Goal: Information Seeking & Learning: Find specific fact

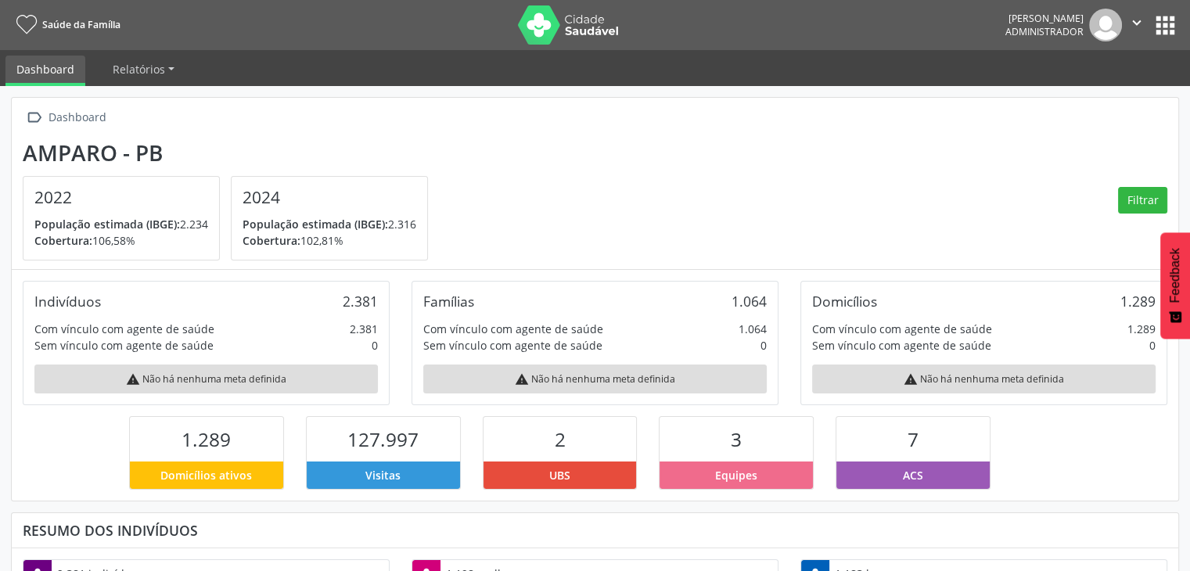
scroll to position [782114, 781984]
click at [1171, 35] on button "apps" at bounding box center [1165, 25] width 27 height 27
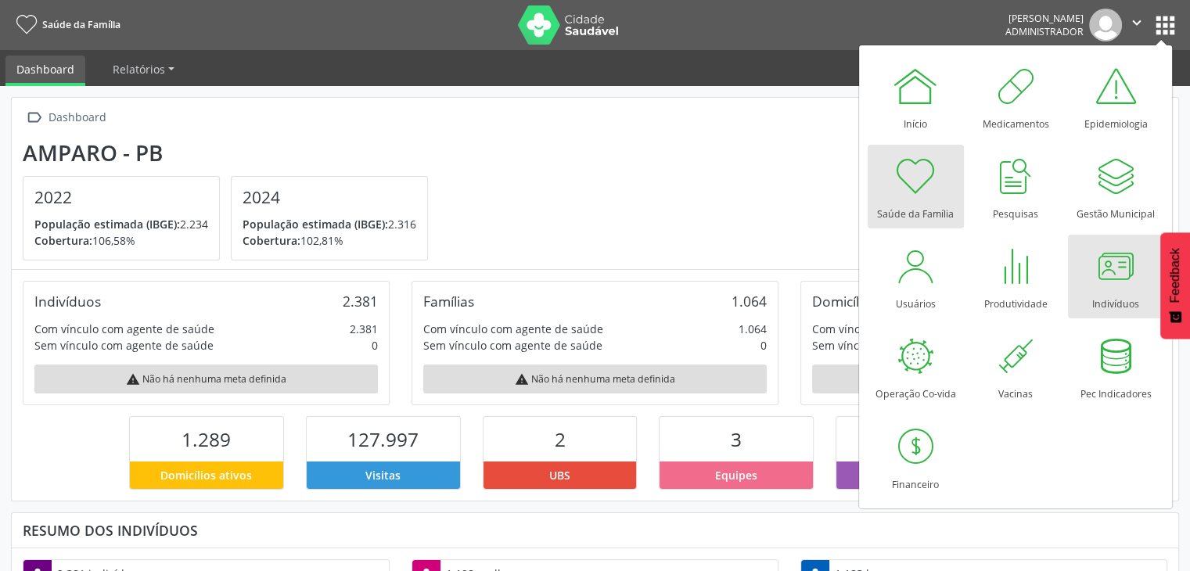
click at [1134, 257] on div at bounding box center [1115, 266] width 47 height 47
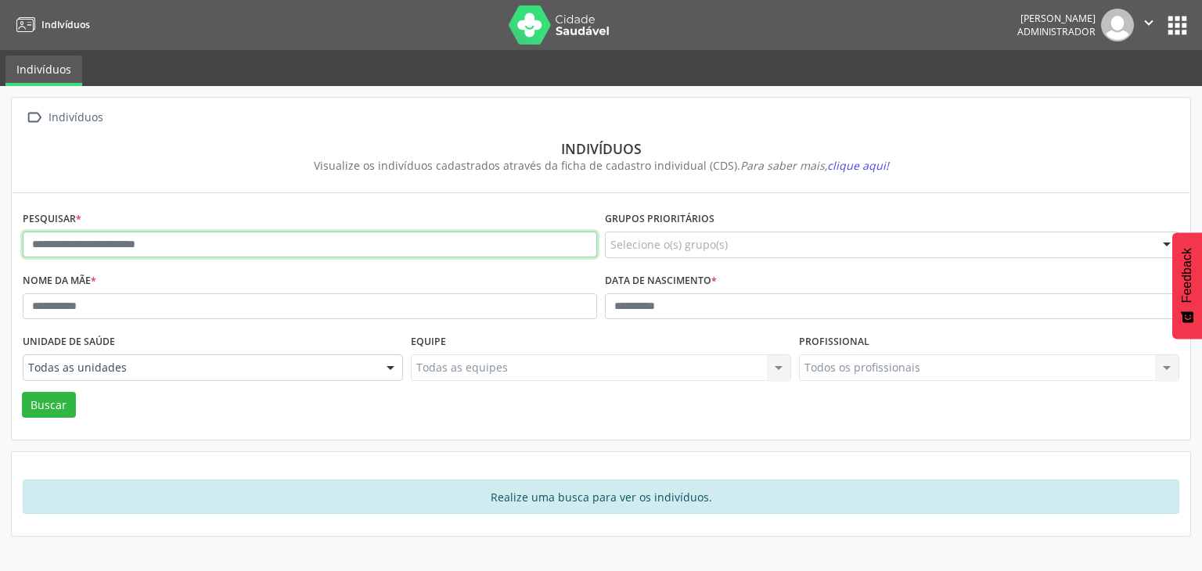
click at [220, 240] on input "text" at bounding box center [310, 245] width 574 height 27
type input "*********"
click at [22, 392] on button "Buscar" at bounding box center [49, 405] width 54 height 27
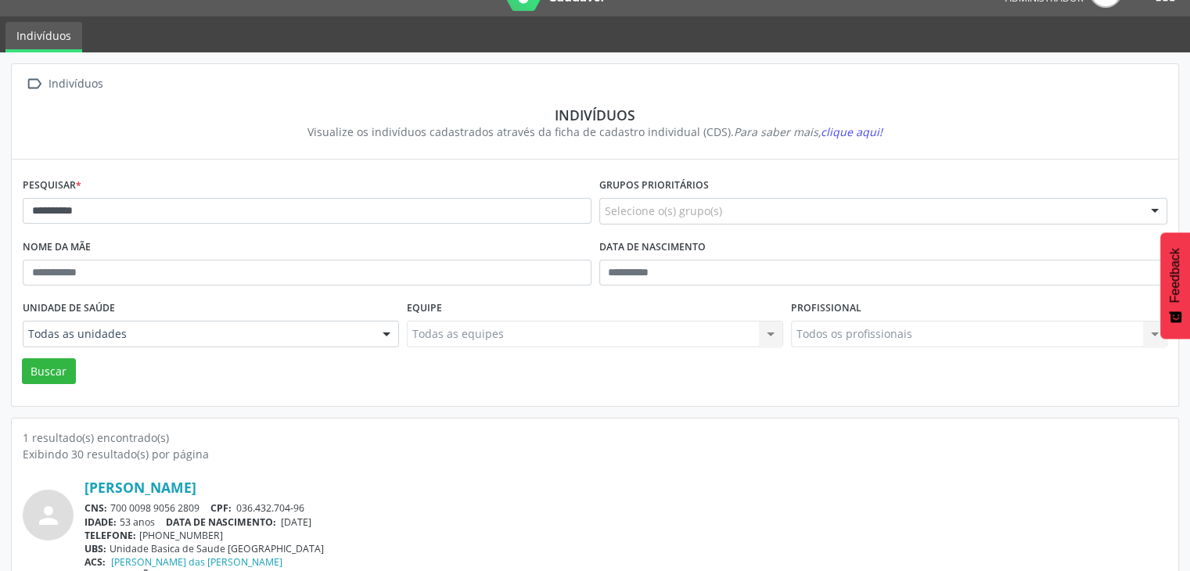
scroll to position [66, 0]
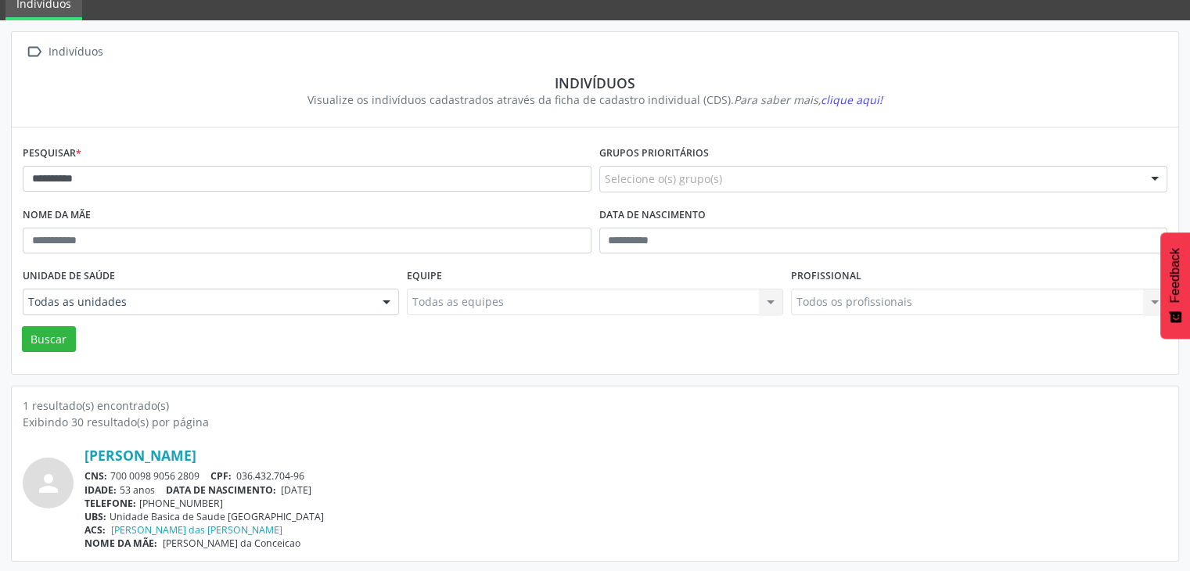
drag, startPoint x: 110, startPoint y: 479, endPoint x: 207, endPoint y: 476, distance: 97.8
click at [207, 476] on div "CNS: 700 0098 9056 2809 CPF: 036.432.704-96" at bounding box center [625, 475] width 1083 height 13
click at [203, 473] on div "CNS: 700 0098 9056 2809 CPF: 036.432.704-96" at bounding box center [625, 475] width 1083 height 13
copy div "700 0098 9056 2809"
drag, startPoint x: 282, startPoint y: 490, endPoint x: 336, endPoint y: 482, distance: 53.8
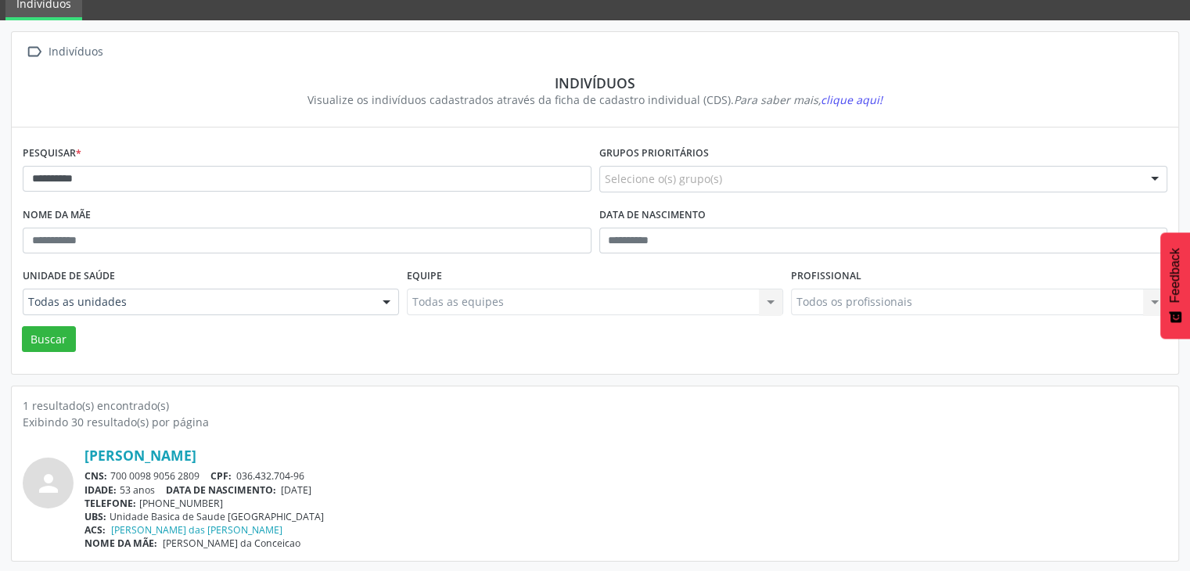
click at [336, 484] on div "IDADE: 53 anos DATA DE NASCIMENTO: 11/02/1972" at bounding box center [625, 490] width 1083 height 13
copy span "11/02/1972"
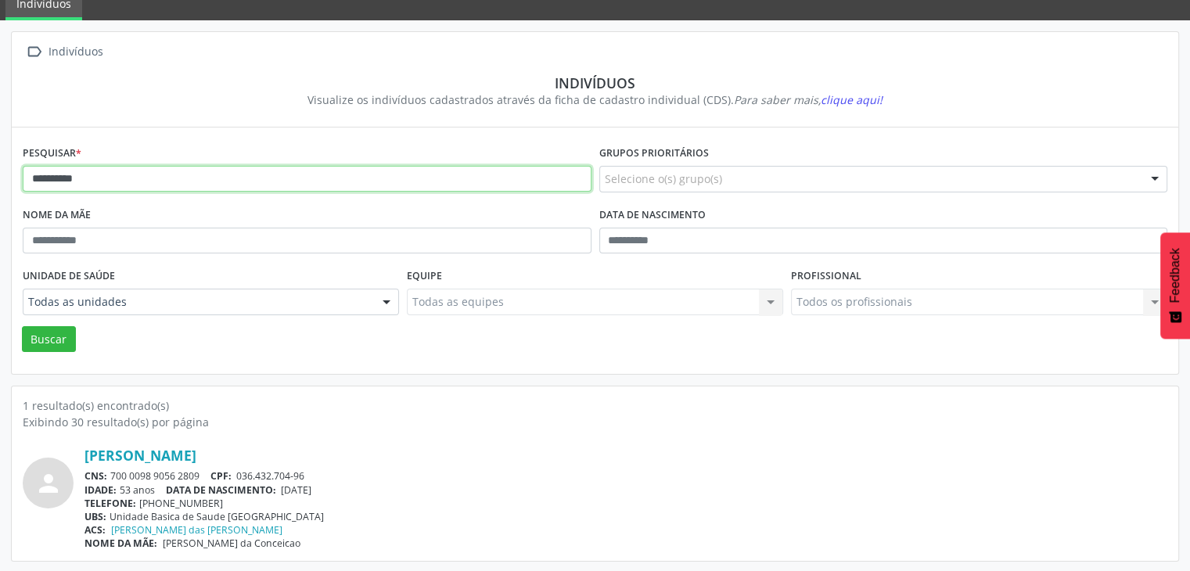
click at [192, 173] on input "*********" at bounding box center [307, 179] width 569 height 27
type input "*********"
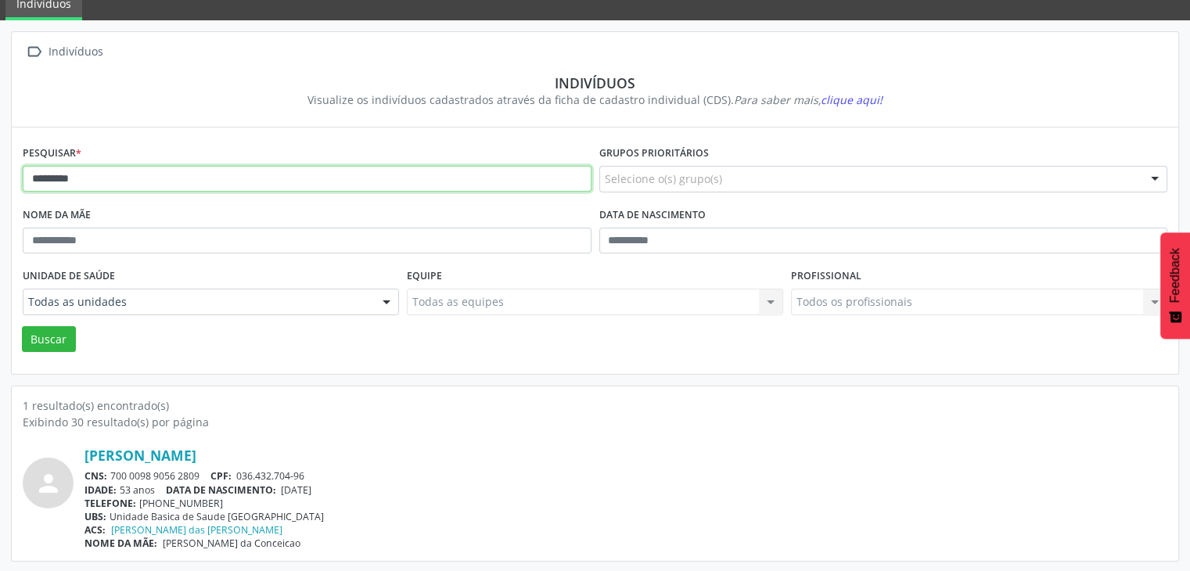
click at [22, 326] on button "Buscar" at bounding box center [49, 339] width 54 height 27
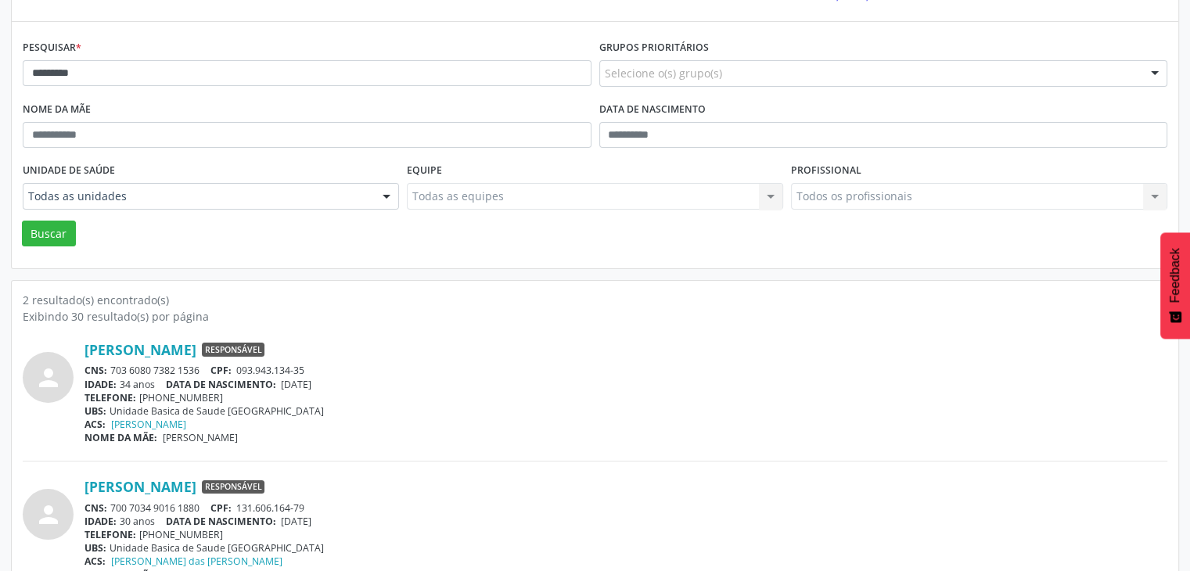
scroll to position [203, 0]
